Goal: Task Accomplishment & Management: Complete application form

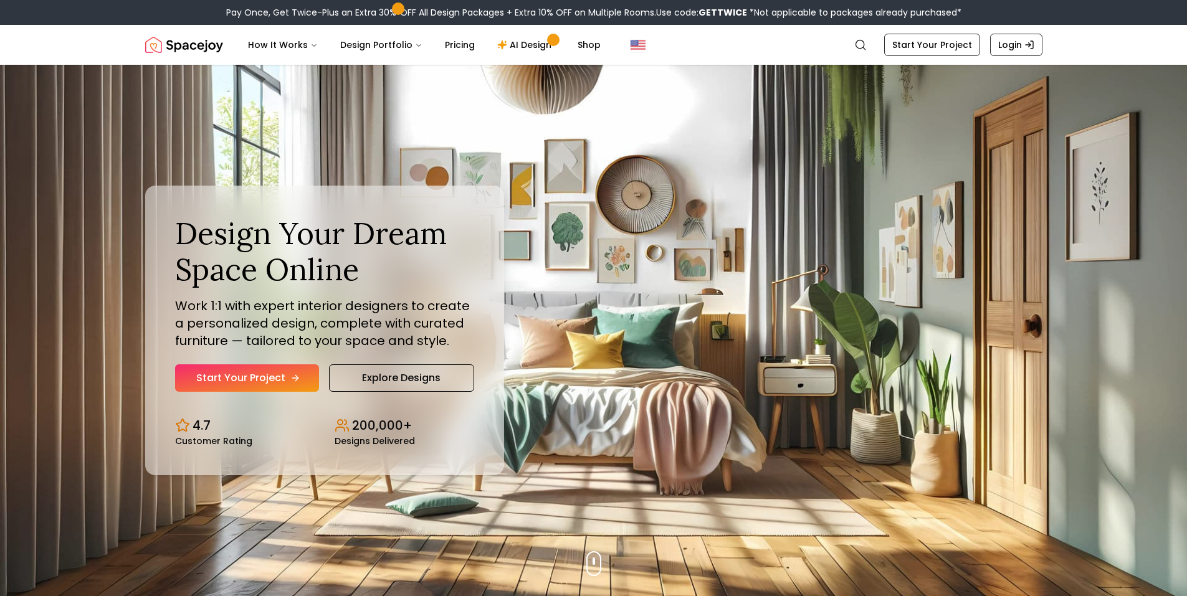
click at [267, 380] on link "Start Your Project" at bounding box center [247, 377] width 144 height 27
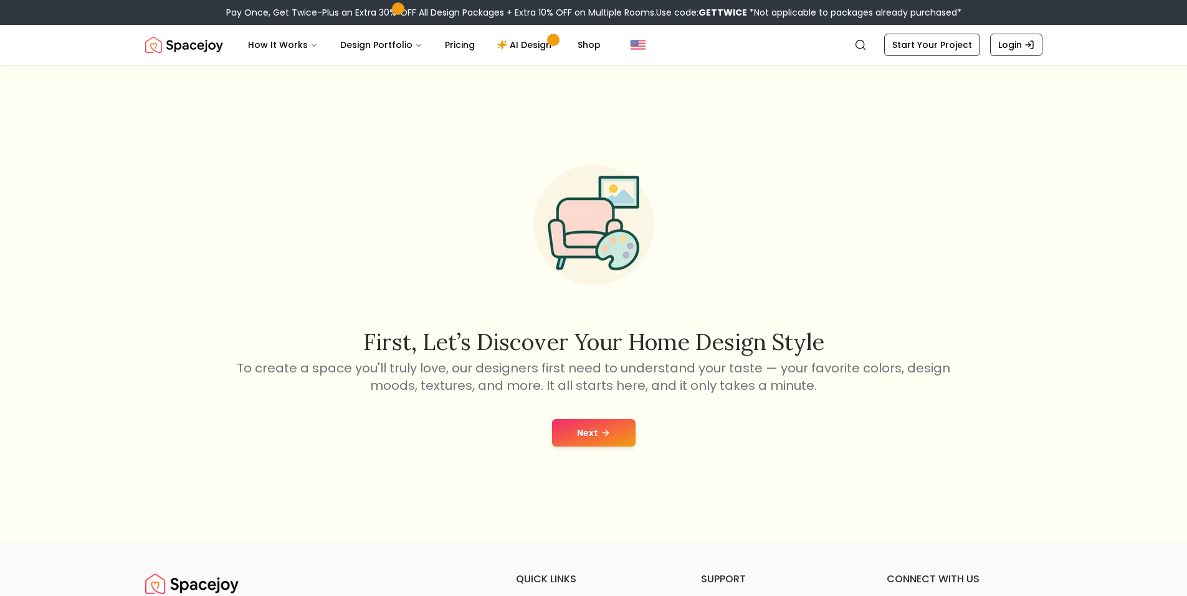
click at [577, 413] on div "Next" at bounding box center [593, 432] width 1167 height 47
click at [587, 430] on button "Next" at bounding box center [593, 432] width 83 height 27
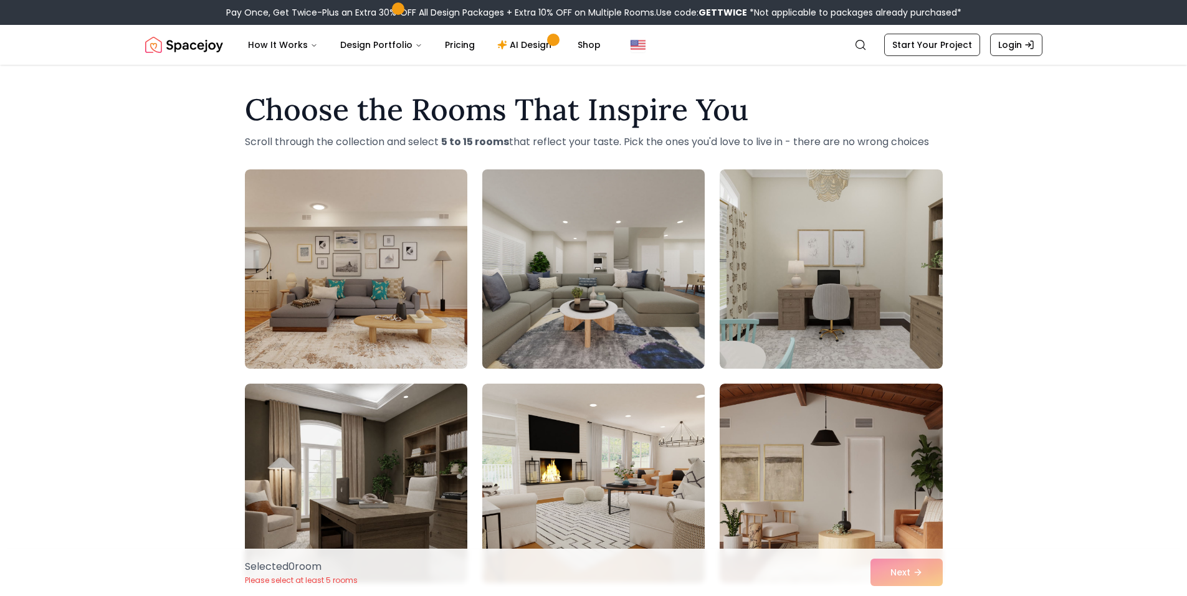
scroll to position [62, 0]
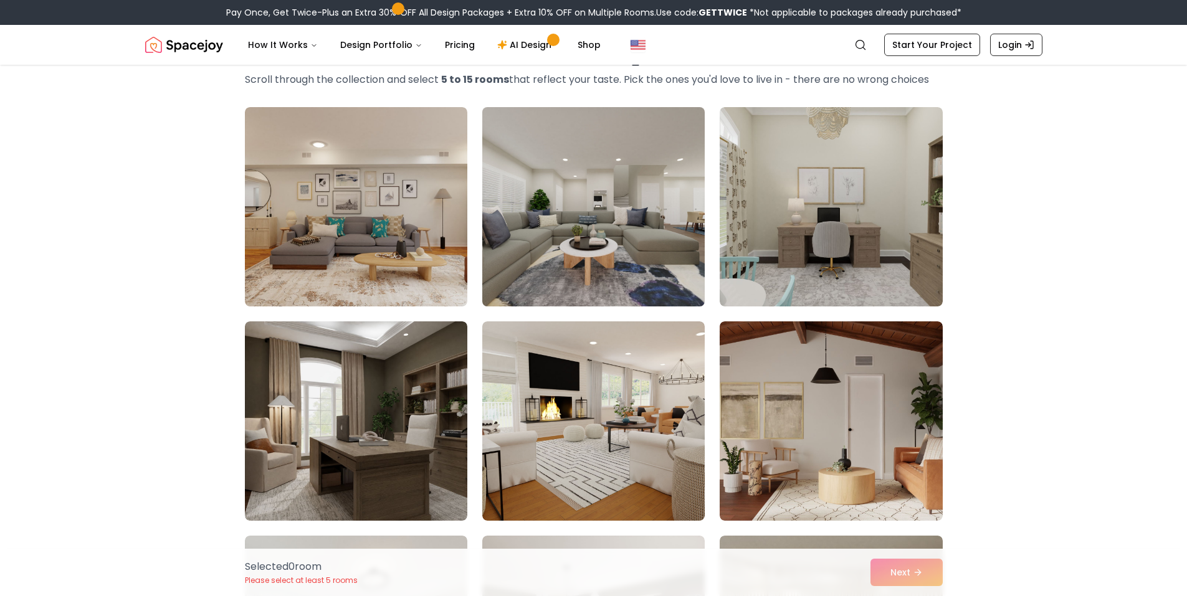
click at [563, 253] on img at bounding box center [594, 206] width 234 height 209
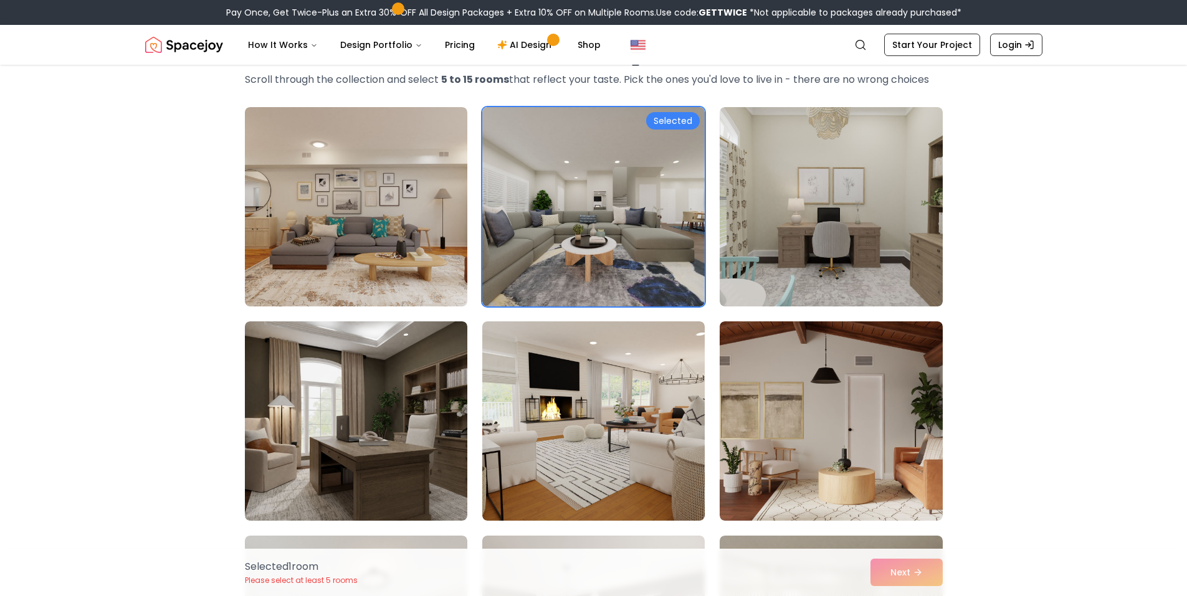
click at [897, 561] on div "Selected 1 room Please select at least 5 rooms Next" at bounding box center [594, 572] width 718 height 47
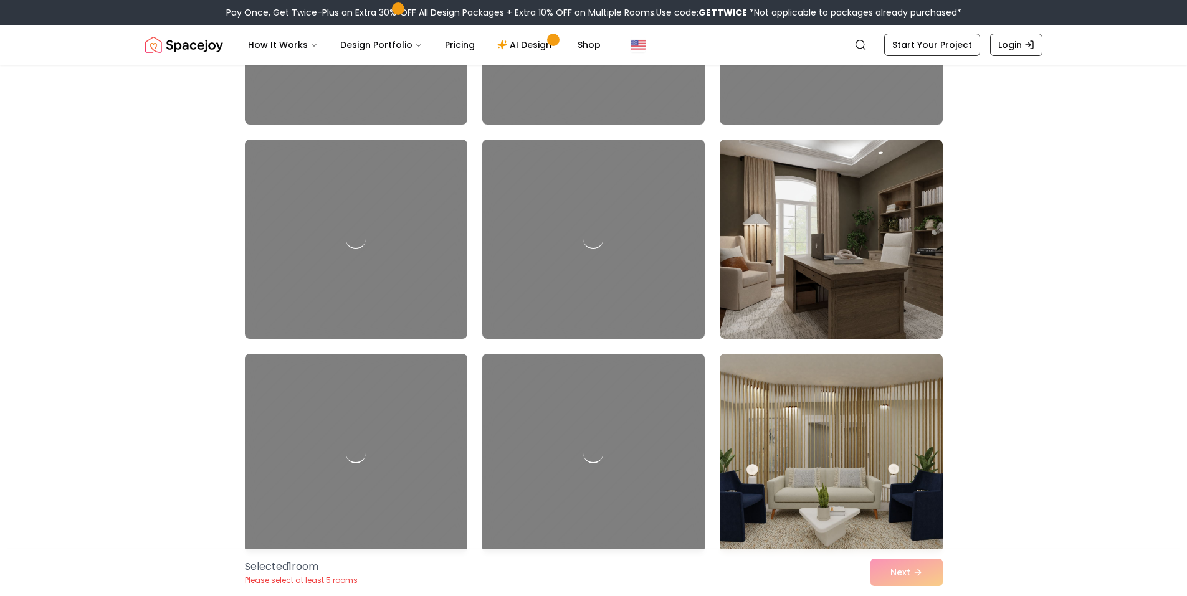
scroll to position [1807, 0]
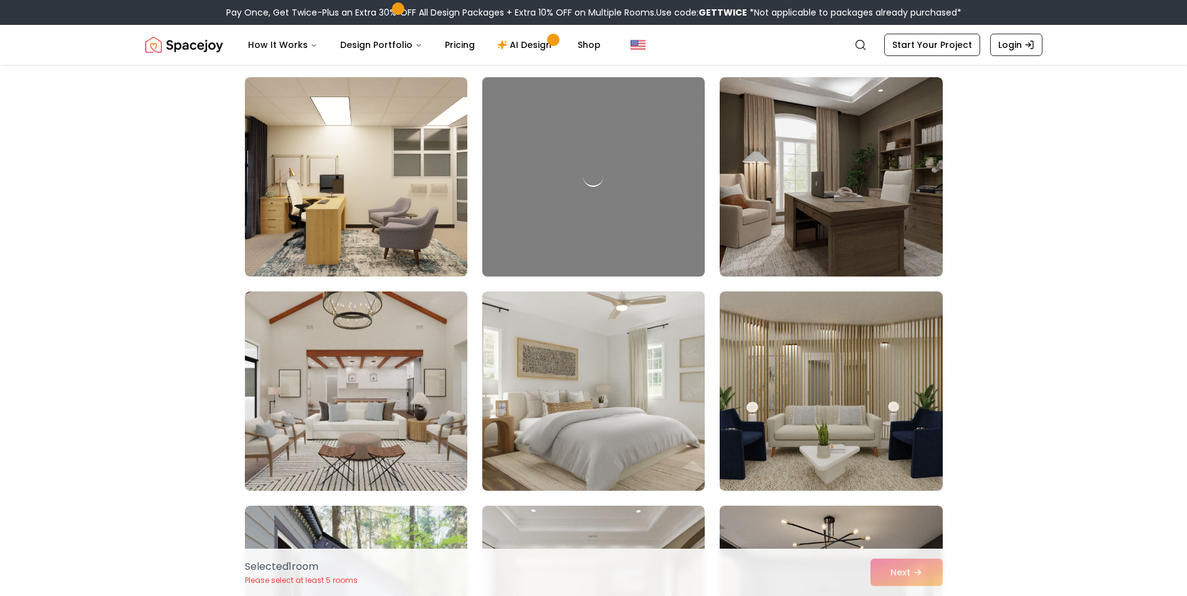
click at [827, 513] on img at bounding box center [831, 605] width 234 height 209
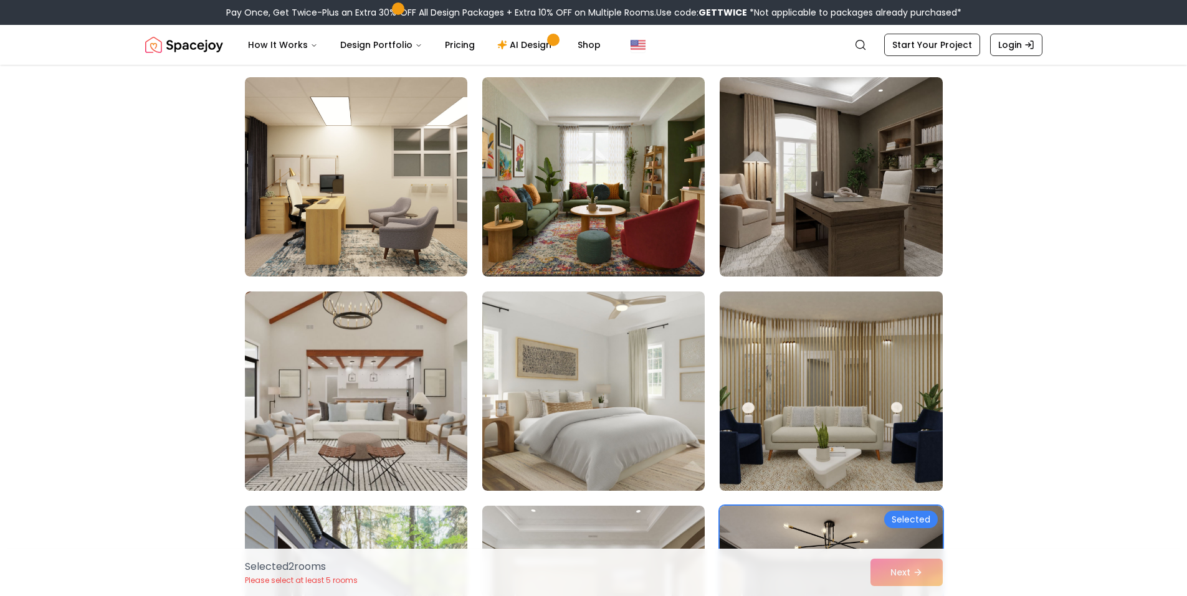
click at [828, 457] on img at bounding box center [831, 391] width 234 height 209
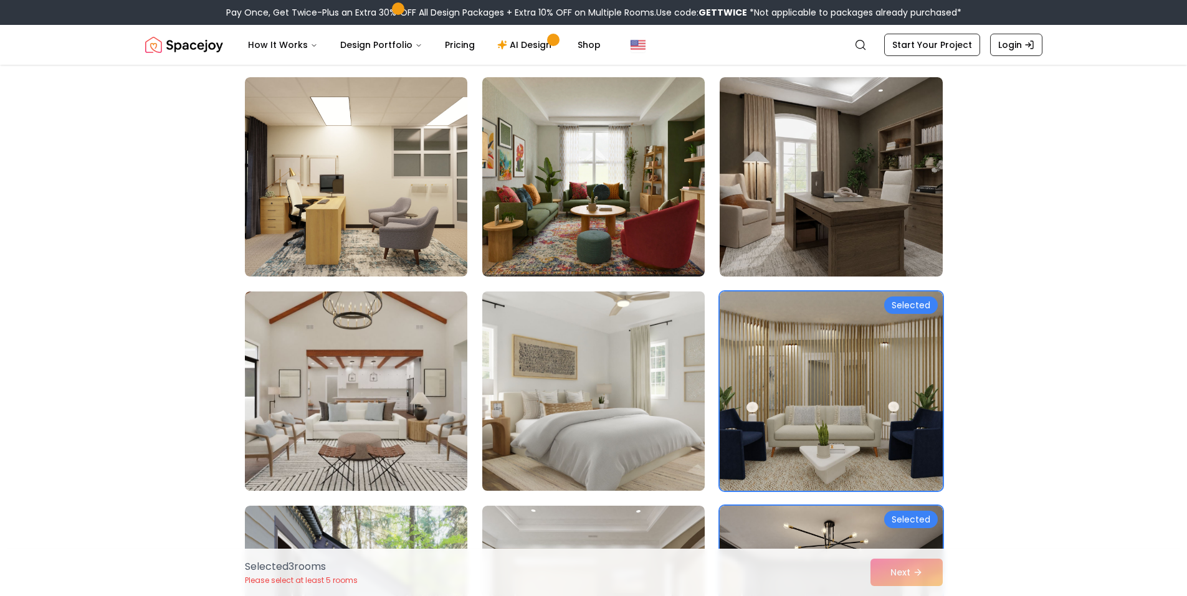
click at [692, 426] on img at bounding box center [594, 391] width 234 height 209
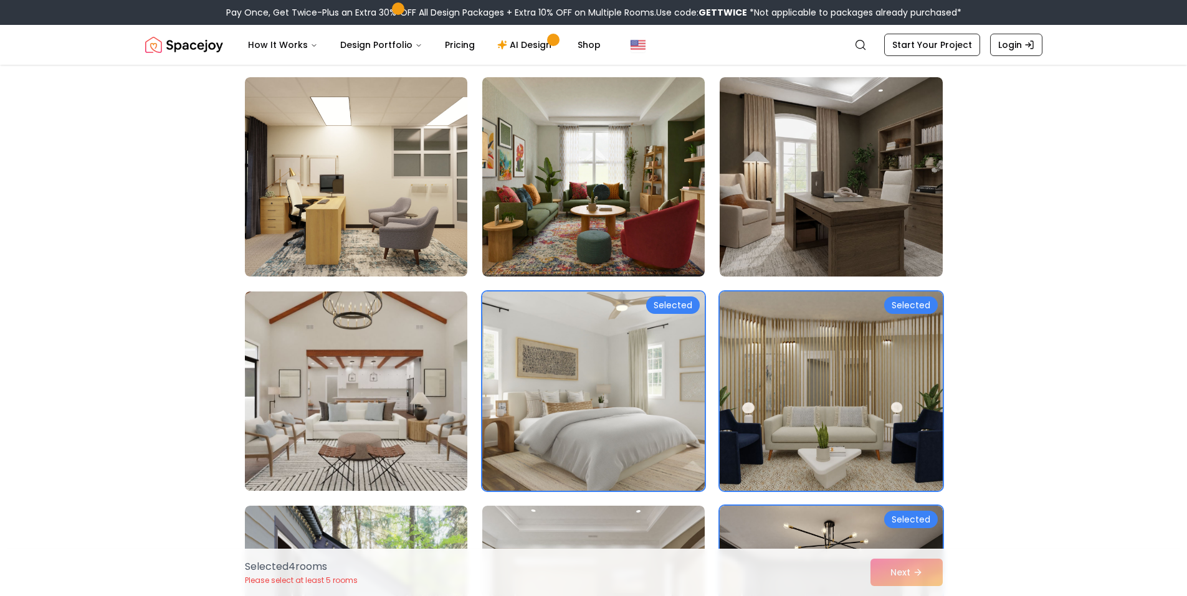
drag, startPoint x: 764, startPoint y: 426, endPoint x: 746, endPoint y: 433, distance: 19.0
click at [763, 426] on img at bounding box center [831, 391] width 234 height 209
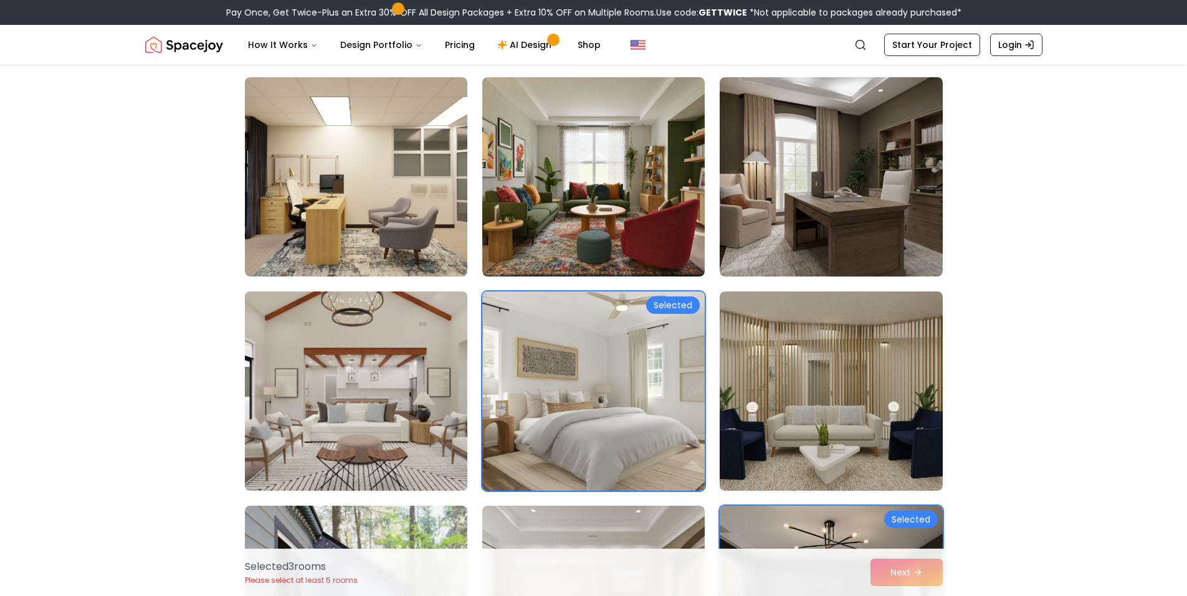
click at [431, 466] on img at bounding box center [356, 391] width 234 height 209
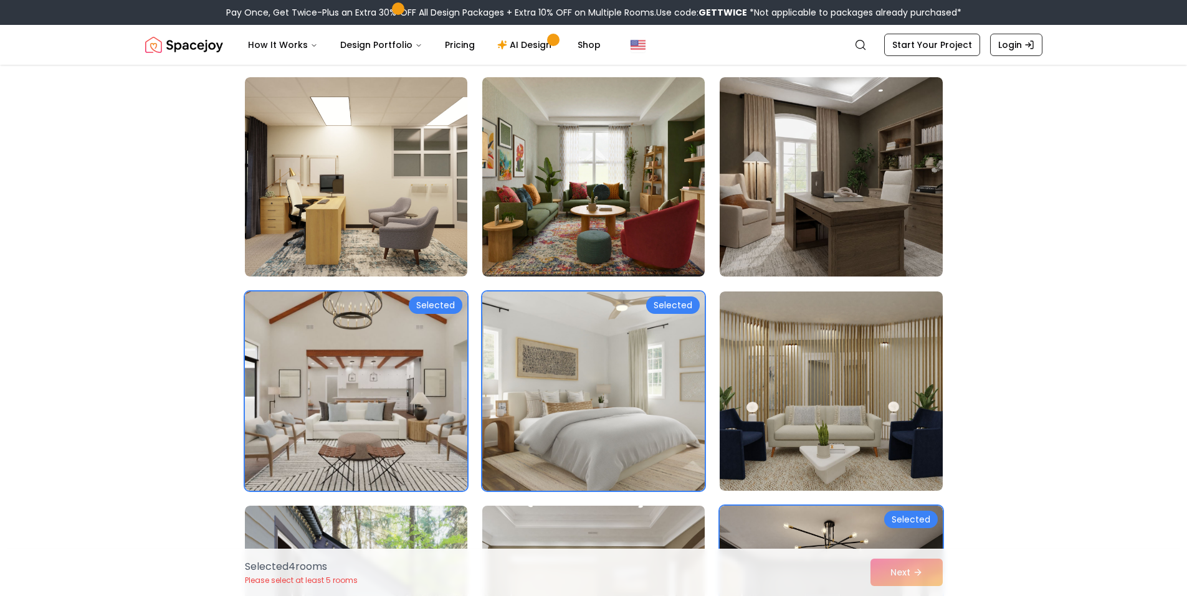
click at [583, 510] on img at bounding box center [594, 605] width 234 height 209
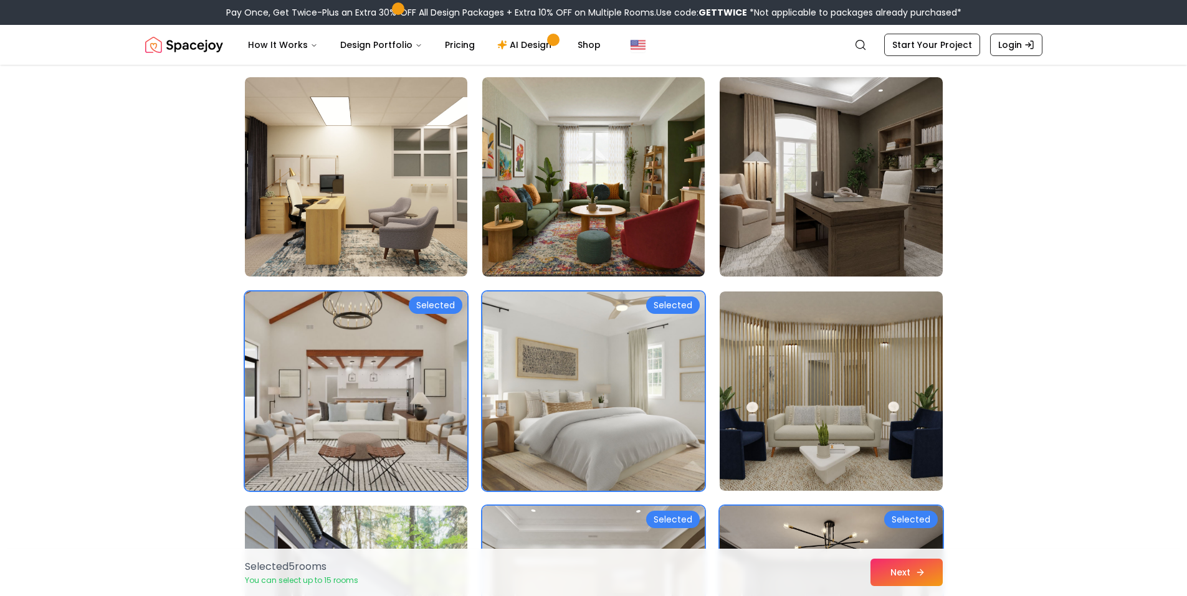
click at [870, 580] on div "Selected 5 room s You can select up to 15 rooms Next" at bounding box center [594, 572] width 718 height 47
click at [872, 577] on button "Next" at bounding box center [906, 572] width 72 height 27
